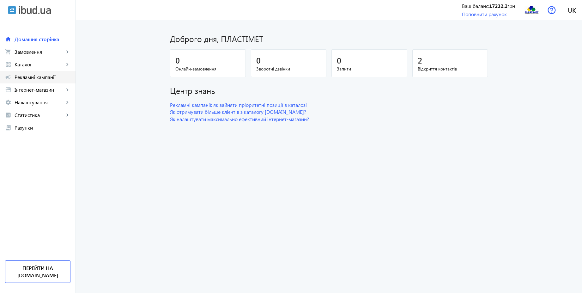
click at [43, 76] on span "Рекламні кампанії" at bounding box center [43, 77] width 56 height 6
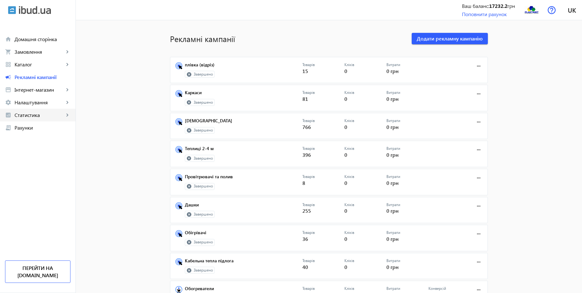
click at [49, 115] on span "Статистика" at bounding box center [40, 115] width 50 height 6
click at [34, 165] on span "Витрати" at bounding box center [46, 166] width 49 height 6
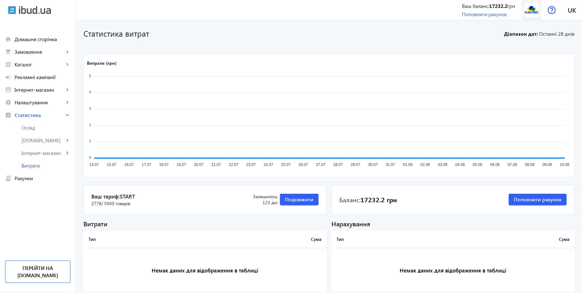
click at [534, 8] on img at bounding box center [532, 10] width 14 height 14
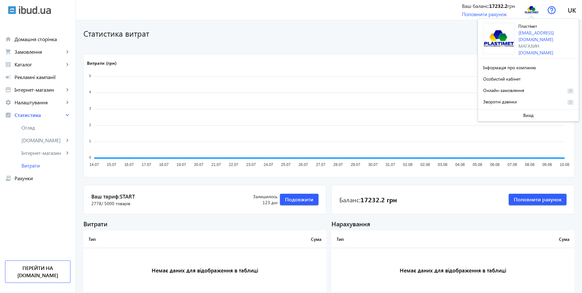
click at [294, 31] on h1 "Статистика витрат" at bounding box center [291, 33] width 417 height 11
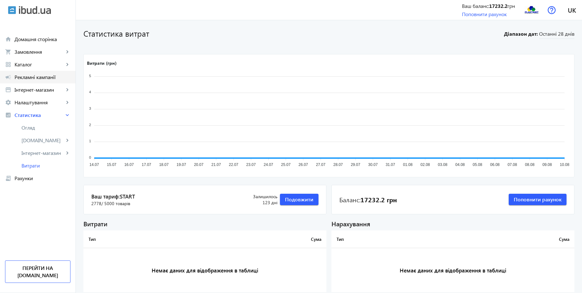
click at [50, 79] on span "Рекламні кампанії" at bounding box center [43, 77] width 56 height 6
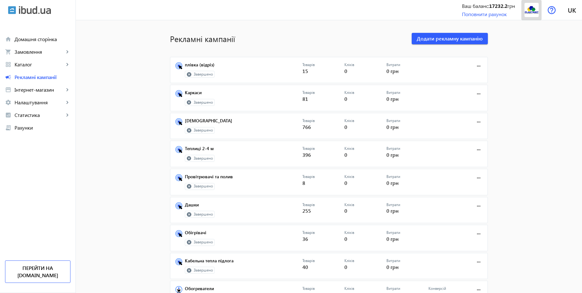
click at [535, 15] on img at bounding box center [532, 10] width 14 height 14
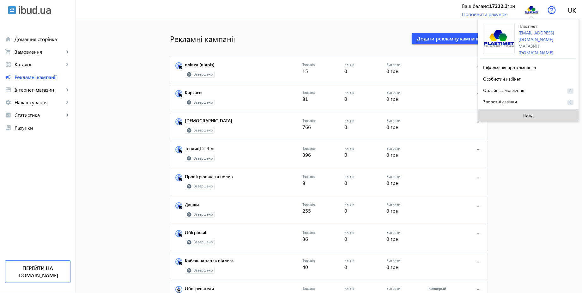
click at [519, 114] on span at bounding box center [528, 115] width 101 height 15
